Goal: Find specific page/section: Find specific page/section

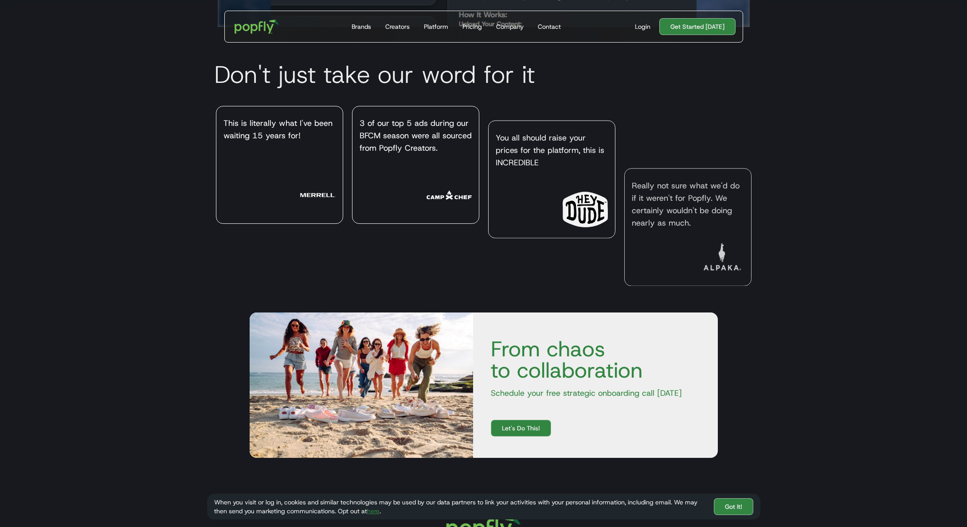
scroll to position [3626, 0]
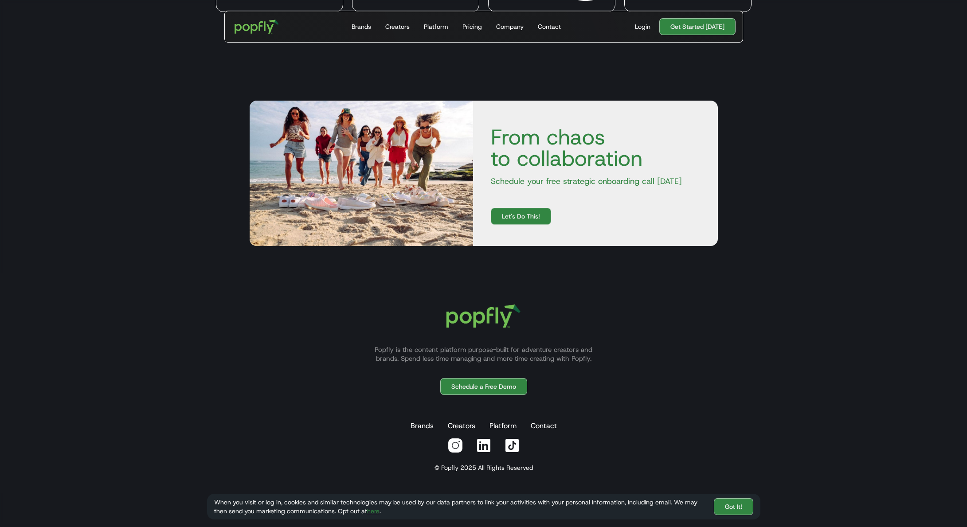
click at [700, 419] on div "Popfly is the content platform purpose-built for adventure creators and brands.…" at bounding box center [483, 378] width 553 height 169
click at [645, 407] on div "Popfly is the content platform purpose-built for adventure creators and brands.…" at bounding box center [483, 378] width 553 height 169
click at [426, 430] on link "Brands" at bounding box center [422, 426] width 27 height 18
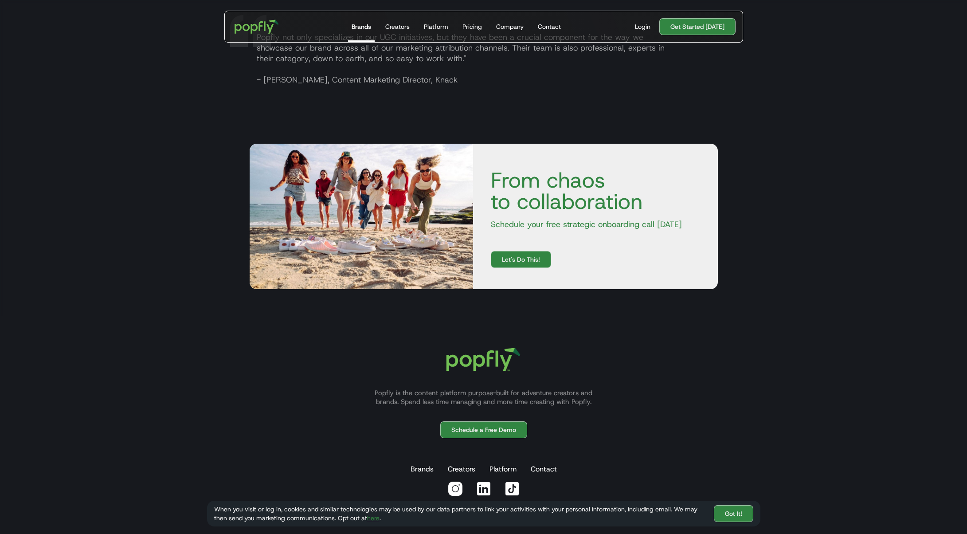
scroll to position [1654, 0]
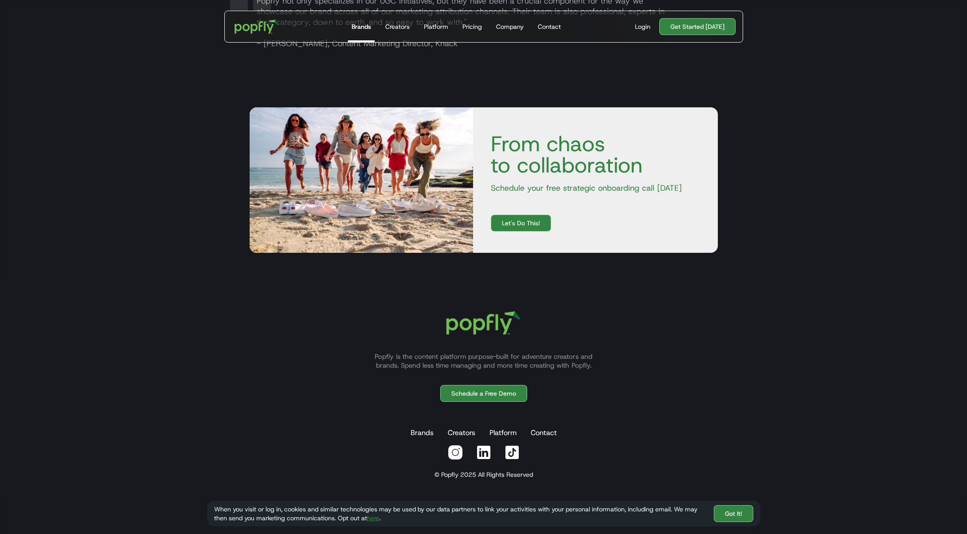
click at [678, 406] on div "Popfly is the content platform purpose-built for adventure creators and brands.…" at bounding box center [483, 385] width 553 height 169
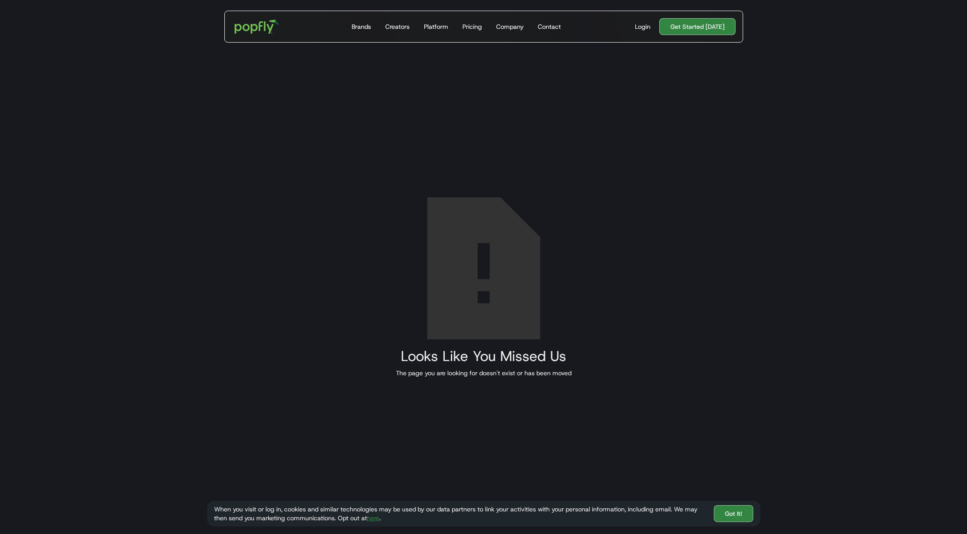
click at [346, 196] on div "Looks Like You Missed Us The page you are looking for doesn't exist or has been…" at bounding box center [483, 261] width 967 height 534
